Goal: Task Accomplishment & Management: Use online tool/utility

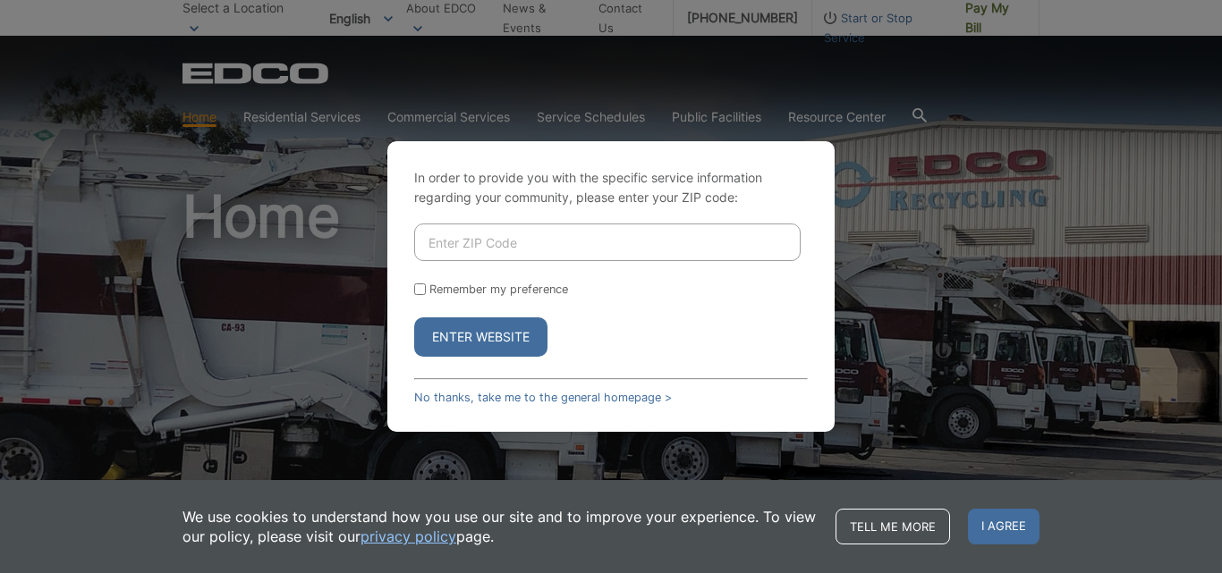
click at [460, 256] on input "Enter ZIP Code" at bounding box center [607, 243] width 386 height 38
click at [447, 396] on link "No thanks, take me to the general homepage >" at bounding box center [543, 397] width 258 height 13
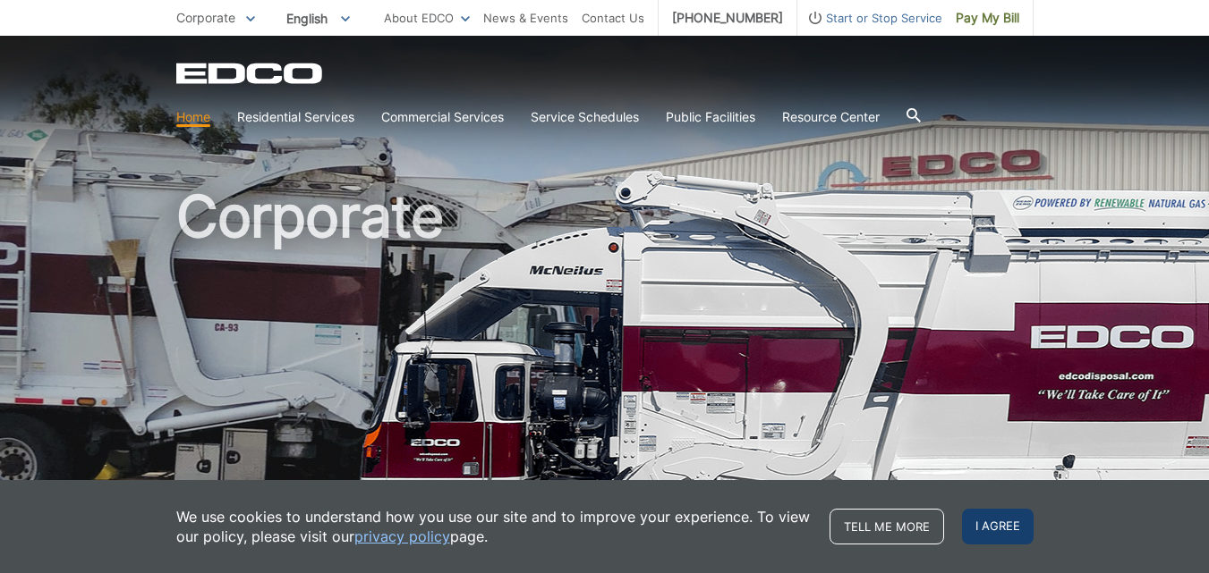
click at [980, 522] on span "I agree" at bounding box center [998, 527] width 72 height 36
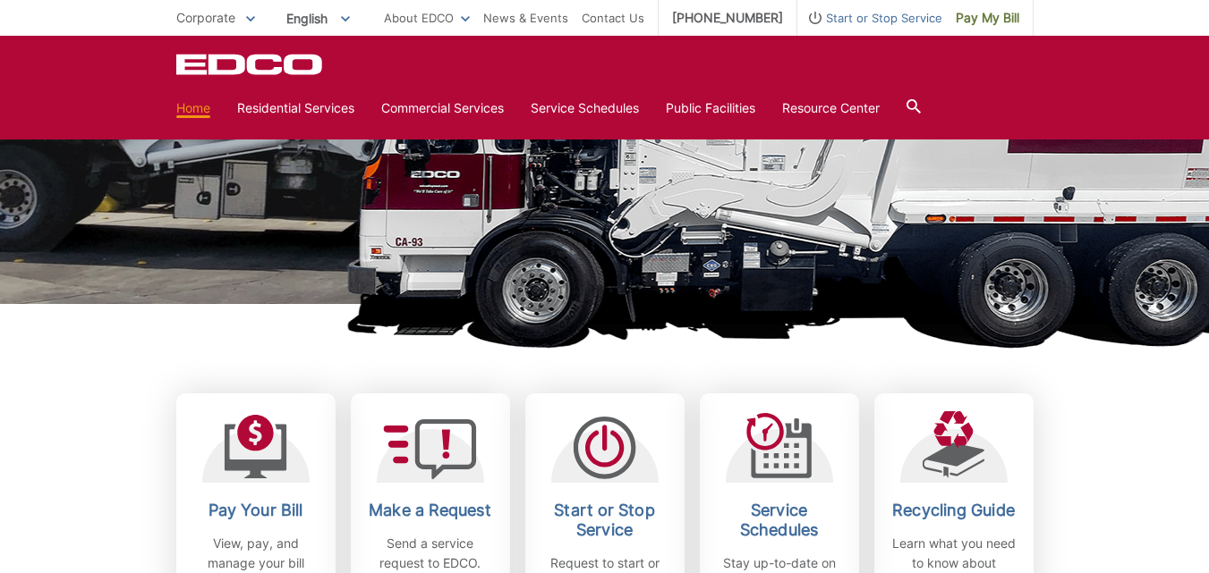
scroll to position [358, 0]
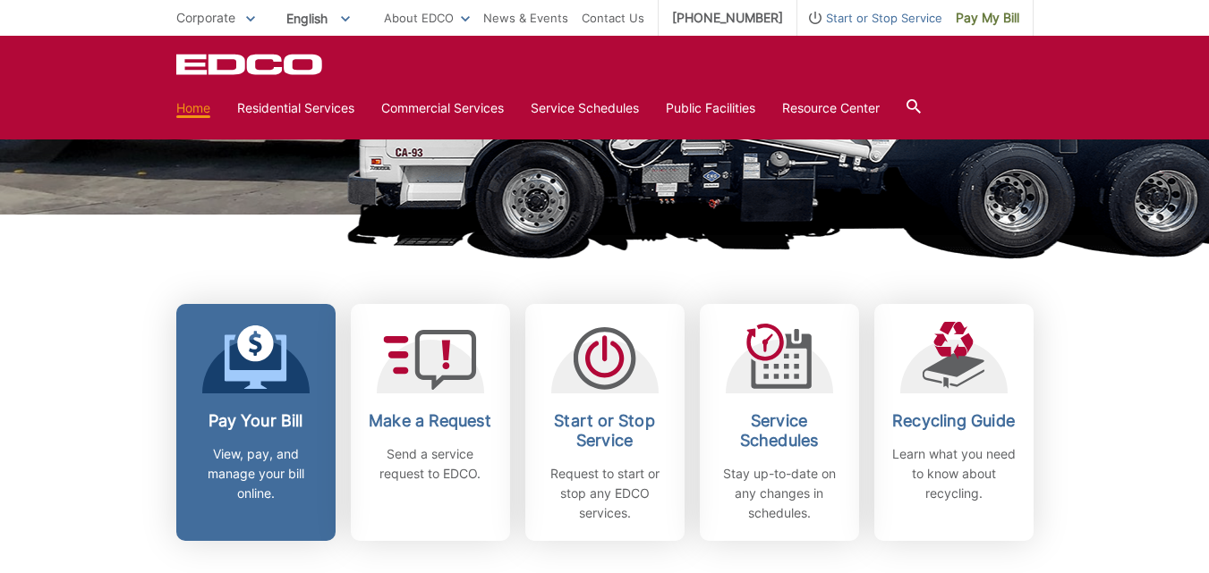
click at [270, 403] on link "Pay Your Bill View, pay, and manage your bill online." at bounding box center [255, 422] width 159 height 237
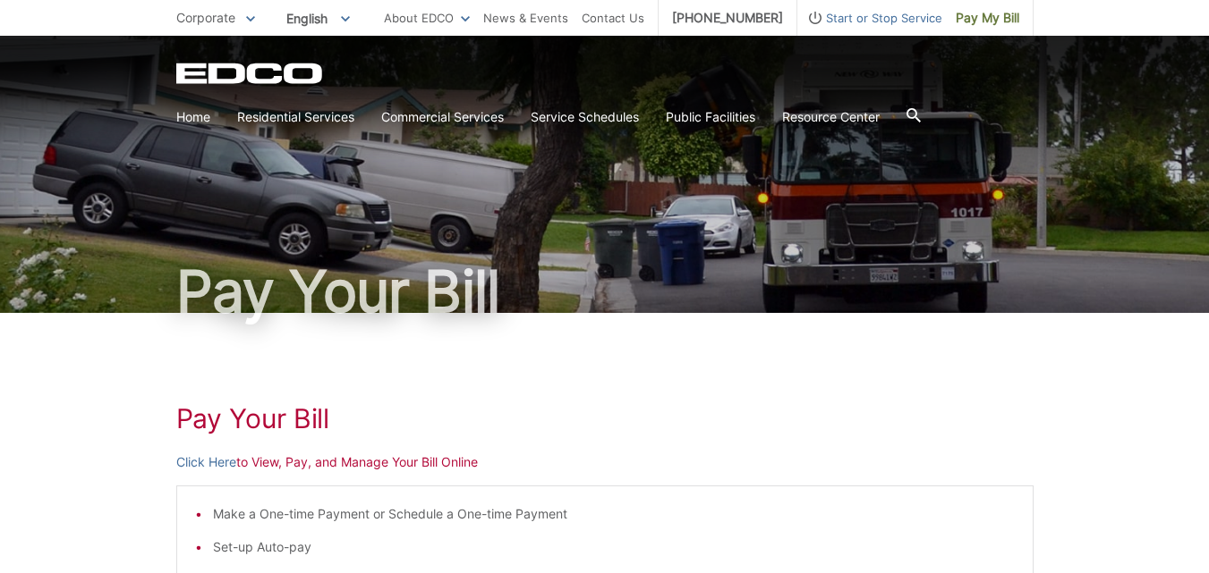
scroll to position [179, 0]
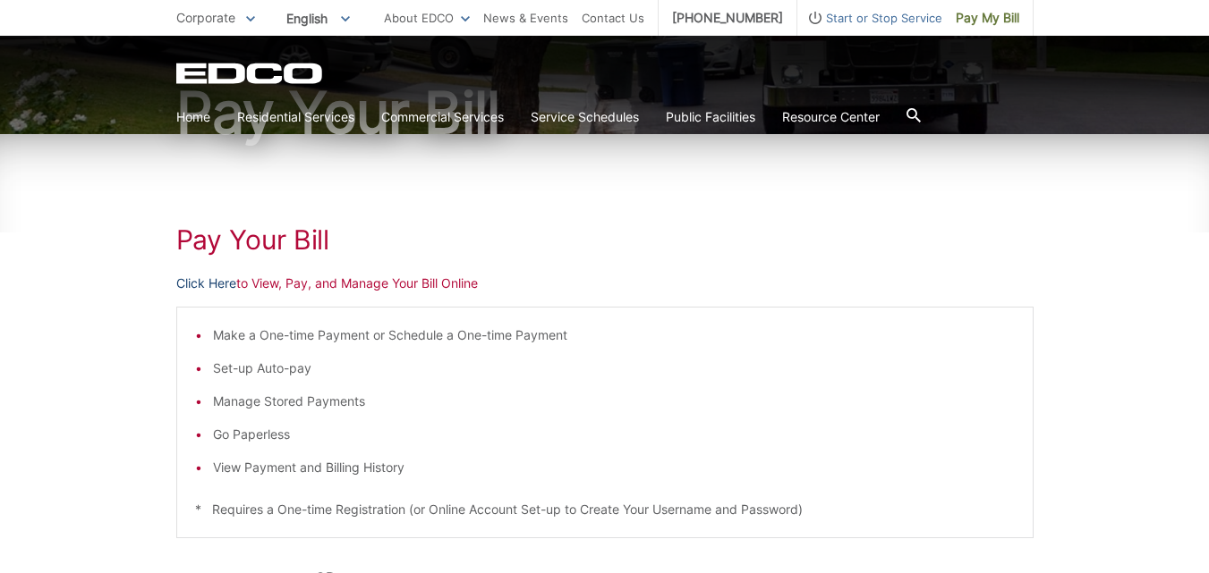
click at [209, 284] on link "Click Here" at bounding box center [206, 284] width 60 height 20
